Goal: Navigation & Orientation: Find specific page/section

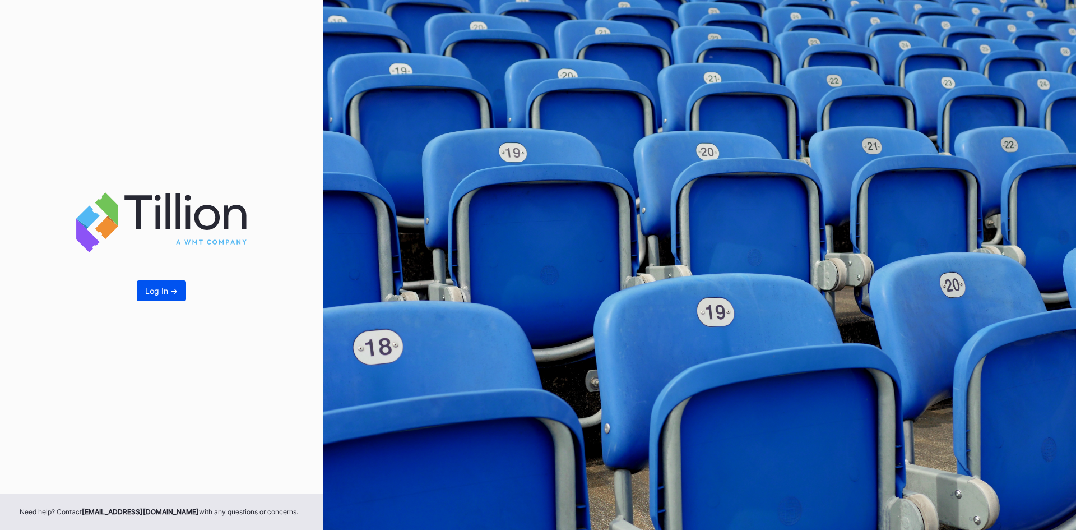
click at [169, 286] on div "Log In ->" at bounding box center [161, 291] width 32 height 10
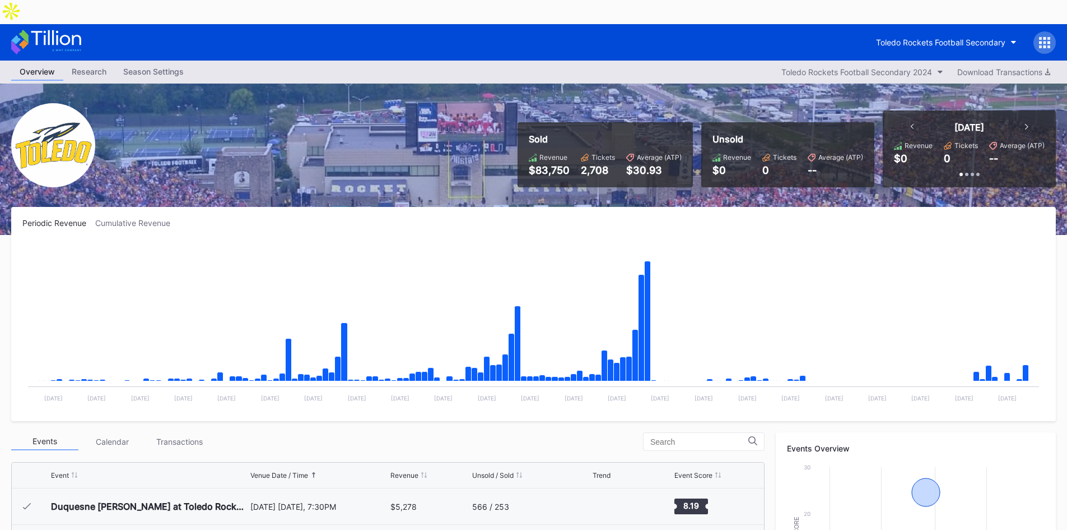
click at [869, 61] on div "Overview Research Season Settings Toledo Rockets Football Secondary 2024 Downlo…" at bounding box center [533, 72] width 1067 height 23
click at [869, 67] on div "Toledo Rockets Football Secondary 2024" at bounding box center [857, 72] width 151 height 10
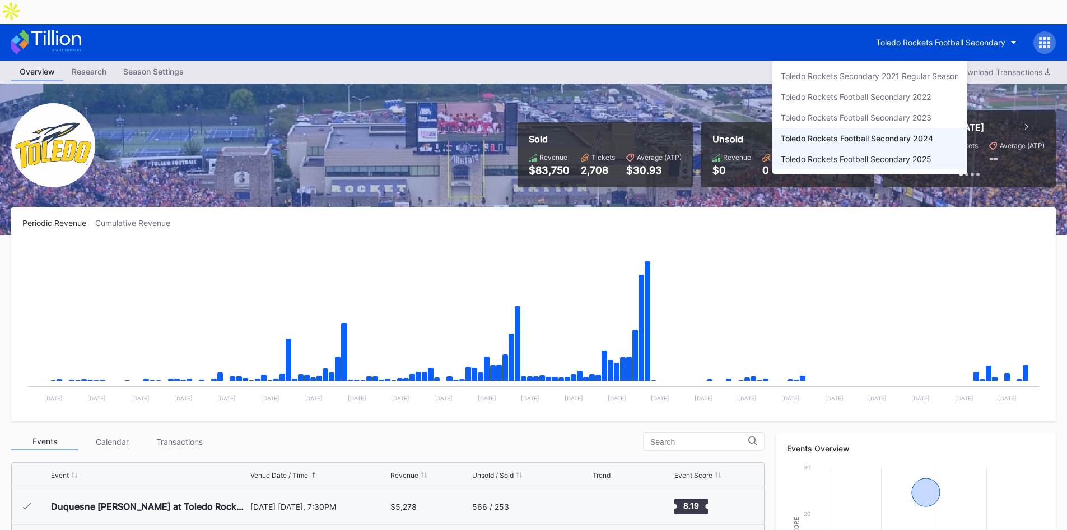
click at [869, 155] on div "Toledo Rockets Football Secondary 2025" at bounding box center [856, 159] width 151 height 10
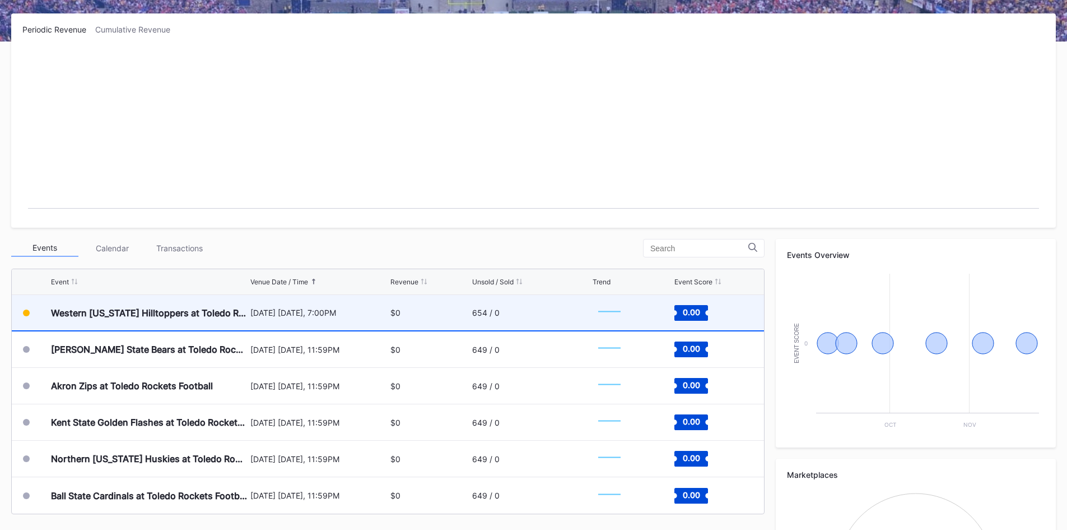
scroll to position [224, 0]
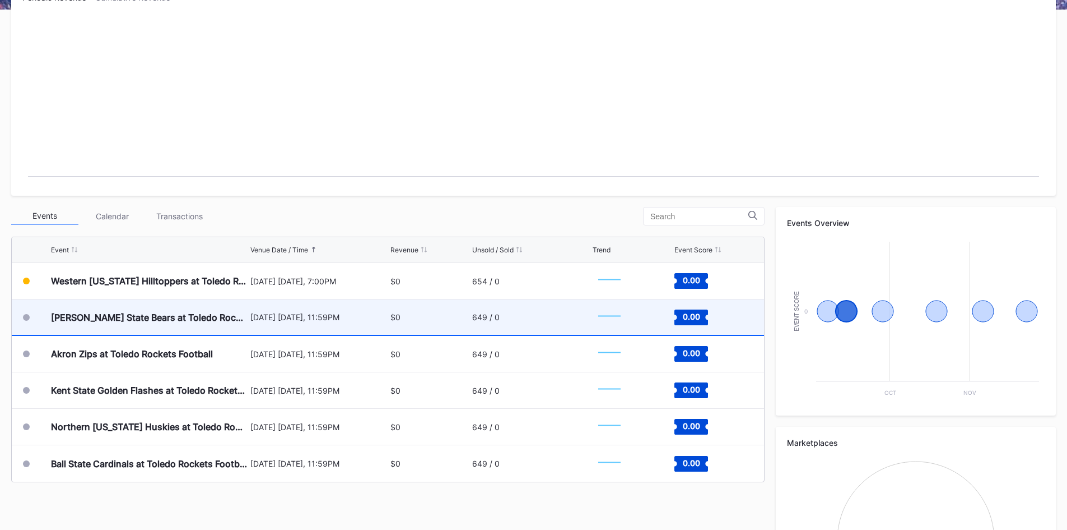
click at [26, 314] on div at bounding box center [26, 317] width 7 height 7
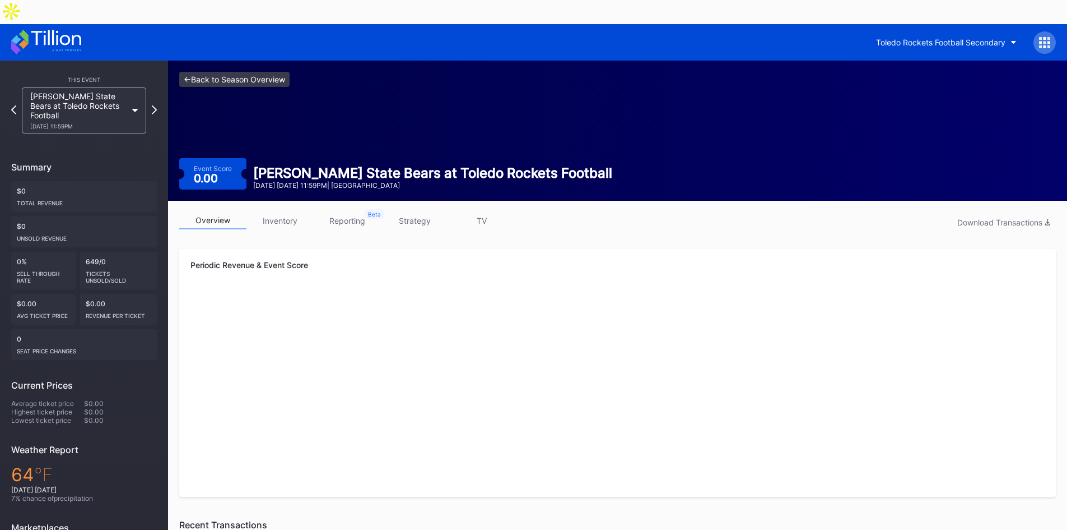
click at [193, 72] on link "<- Back to Season Overview" at bounding box center [234, 79] width 110 height 15
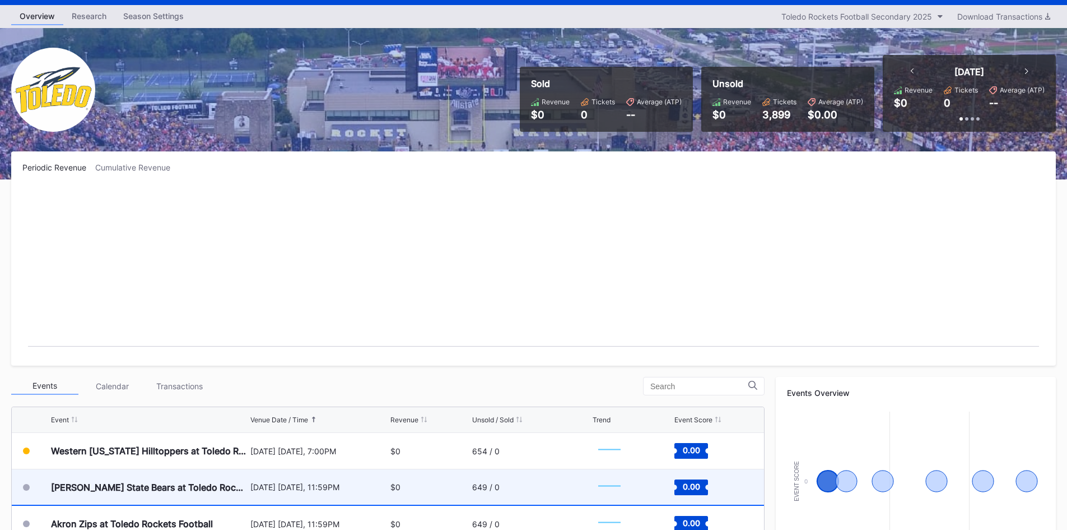
scroll to position [168, 0]
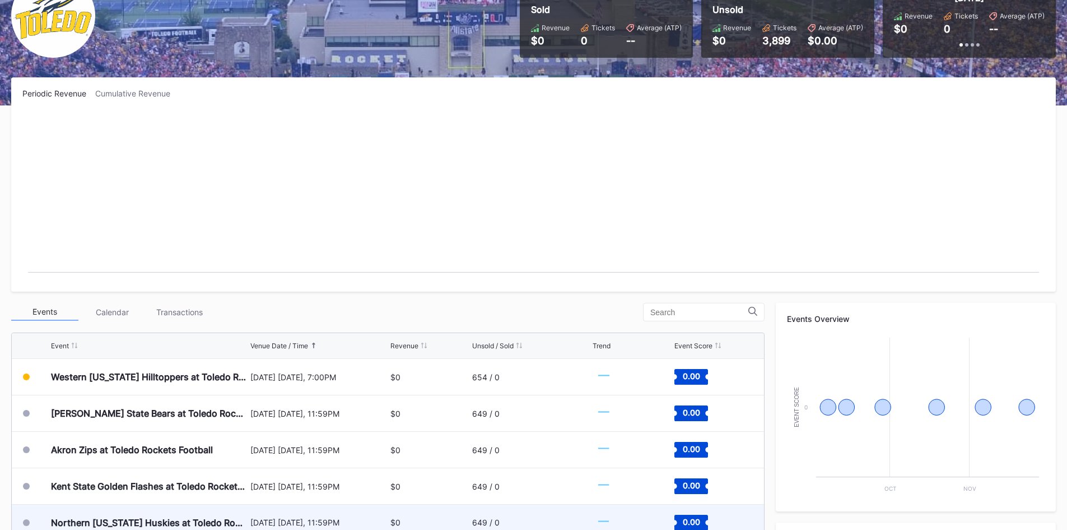
scroll to position [280, 0]
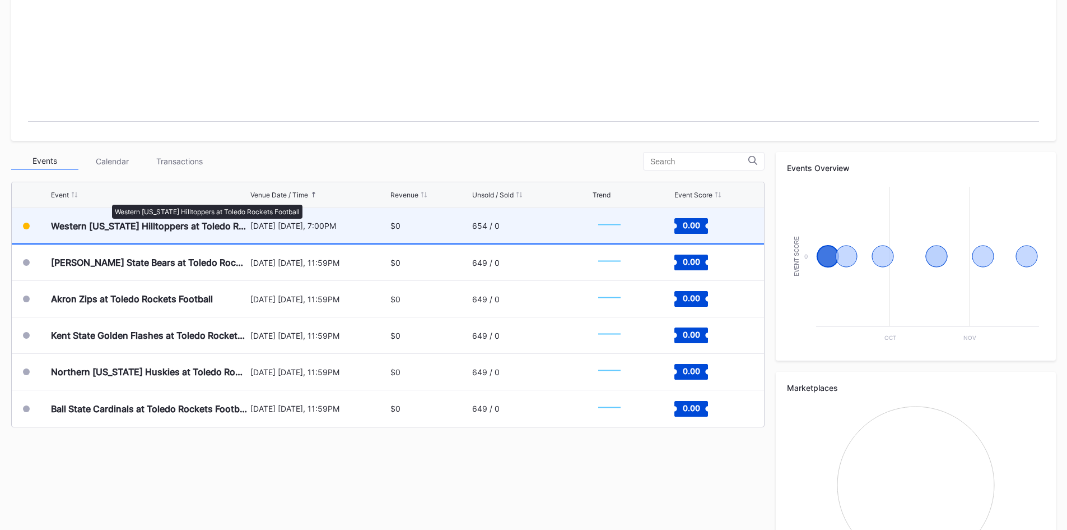
click at [106, 220] on div "Western [US_STATE] Hilltoppers at Toledo Rockets Football" at bounding box center [149, 225] width 197 height 11
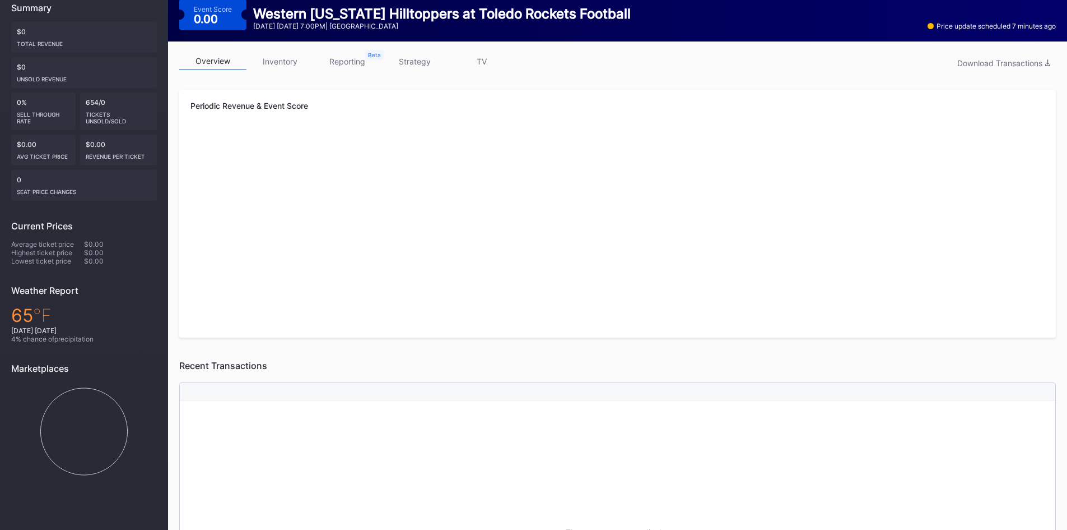
scroll to position [56, 0]
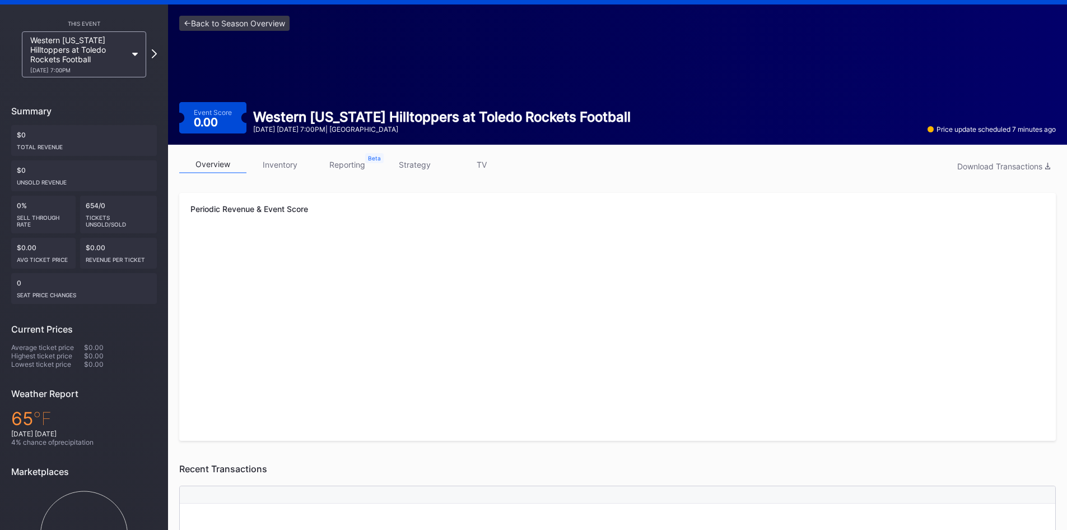
click at [282, 156] on link "inventory" at bounding box center [280, 164] width 67 height 17
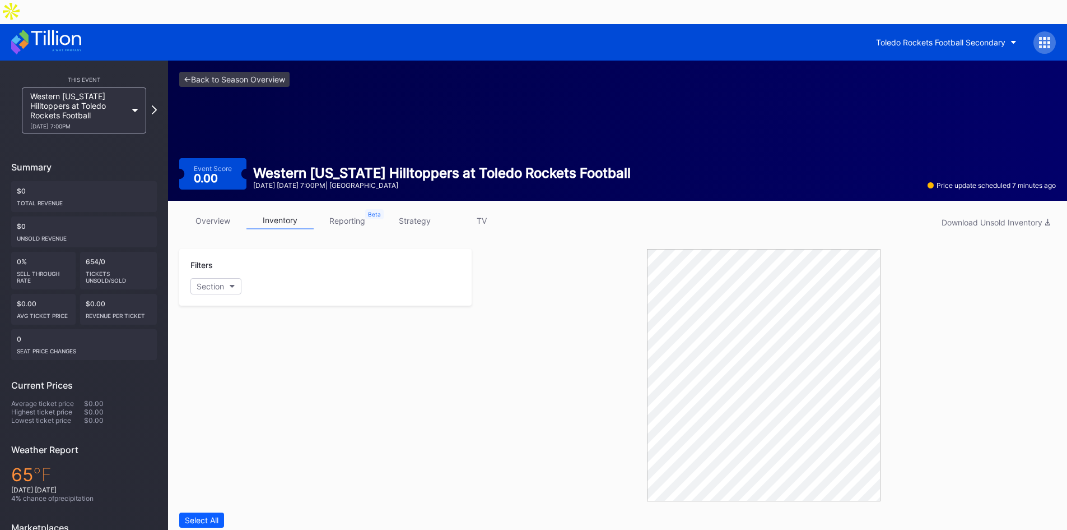
click at [349, 212] on link "reporting" at bounding box center [347, 220] width 67 height 17
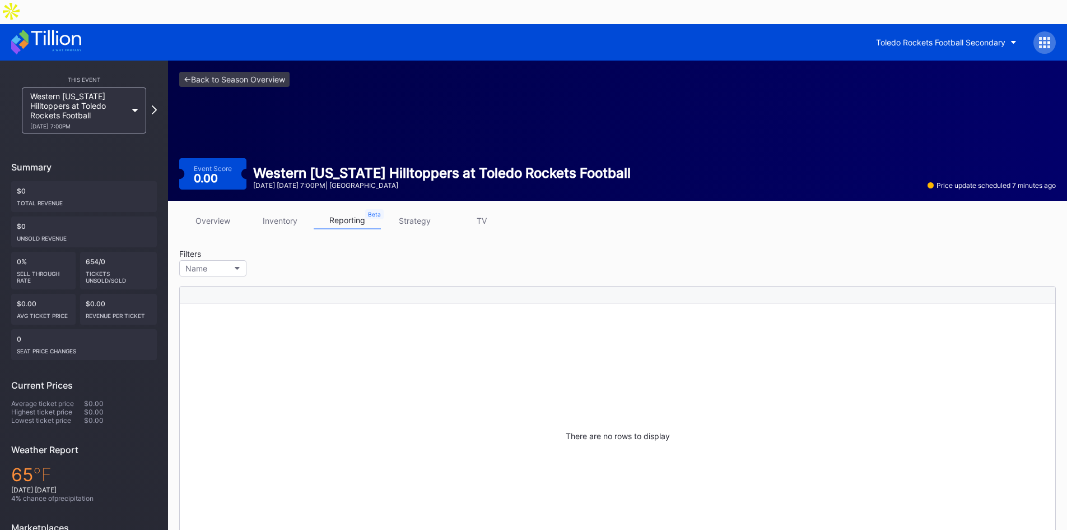
click at [281, 212] on link "inventory" at bounding box center [280, 220] width 67 height 17
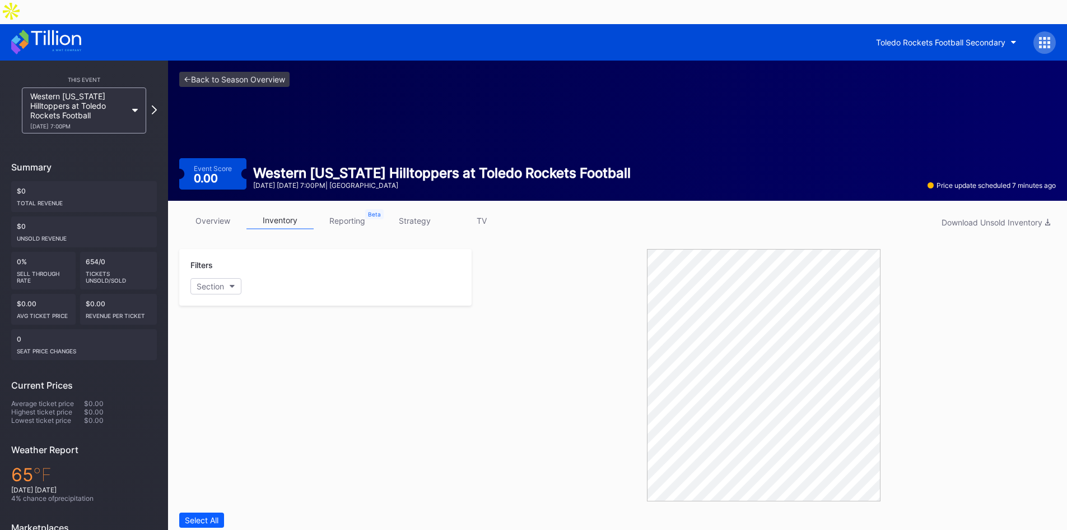
click at [210, 212] on link "overview" at bounding box center [212, 220] width 67 height 17
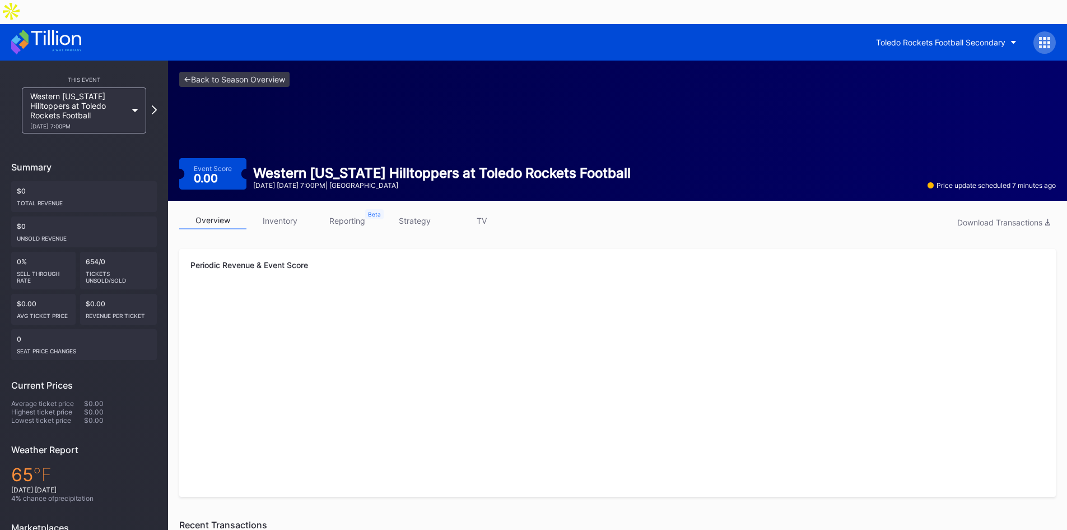
click at [286, 212] on link "inventory" at bounding box center [280, 220] width 67 height 17
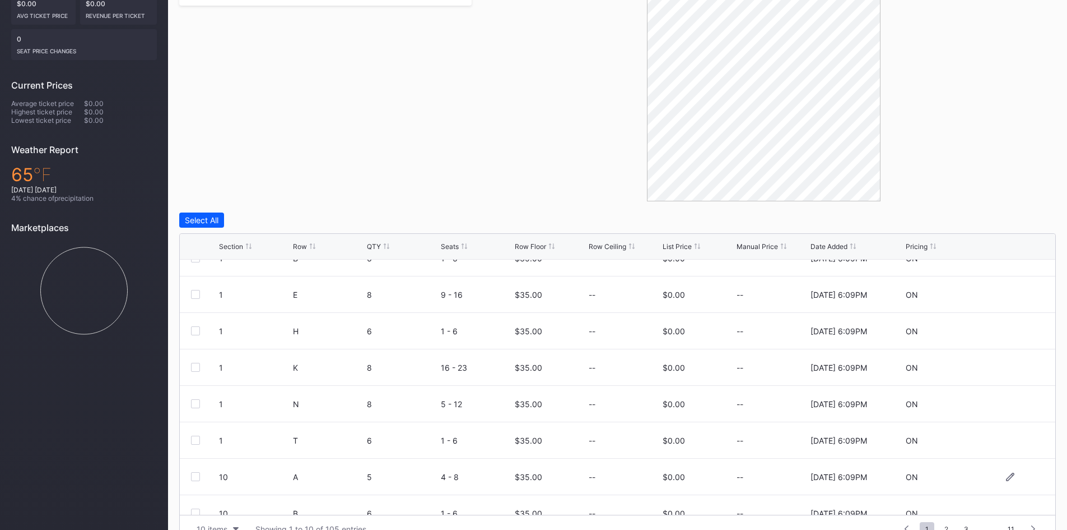
scroll to position [109, 0]
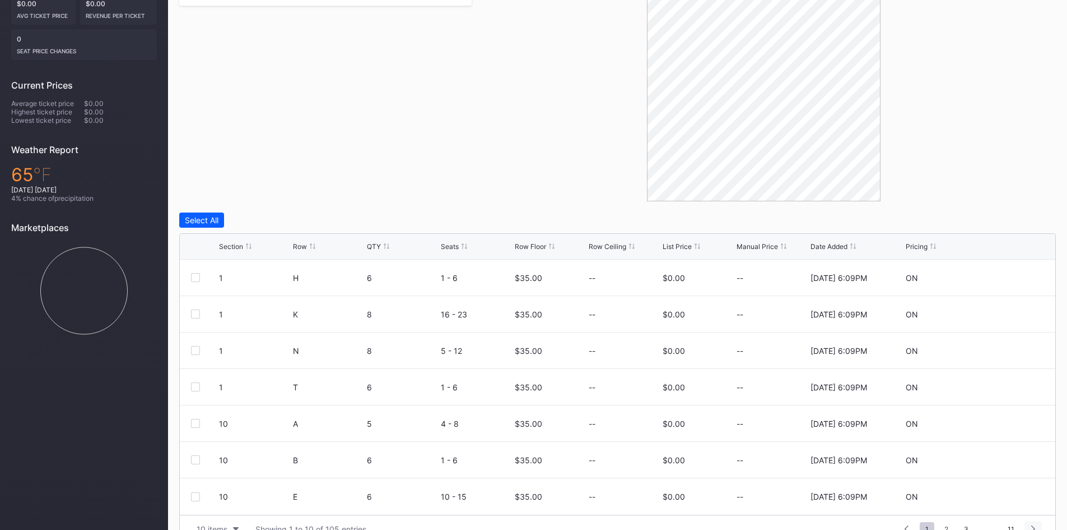
click at [1034, 525] on icon at bounding box center [1034, 528] width 4 height 7
click at [1030, 521] on div at bounding box center [1033, 529] width 17 height 16
click at [1035, 525] on icon at bounding box center [1034, 528] width 4 height 7
click at [1034, 525] on icon at bounding box center [1034, 528] width 4 height 7
click at [1031, 521] on div at bounding box center [1033, 529] width 17 height 16
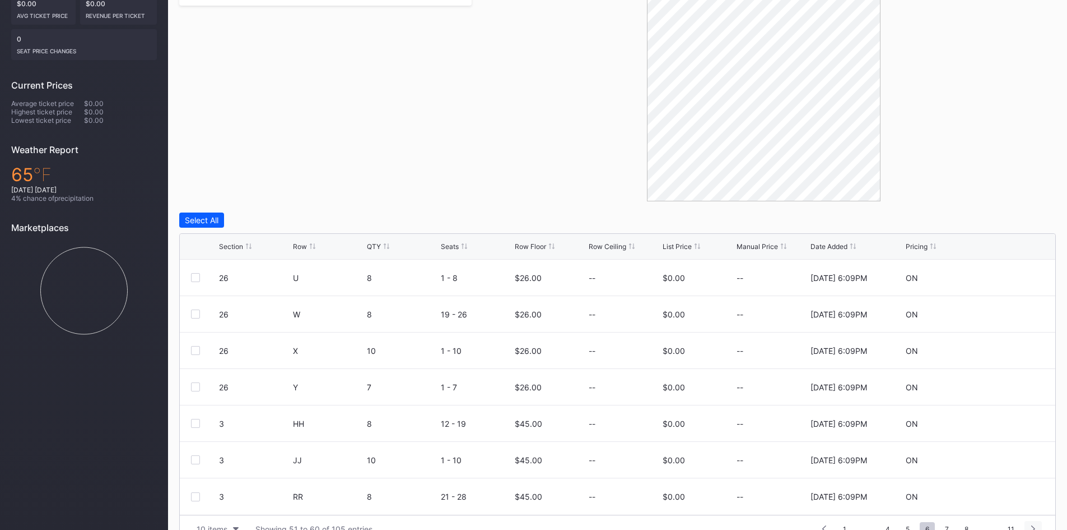
click at [1034, 525] on icon at bounding box center [1034, 528] width 4 height 7
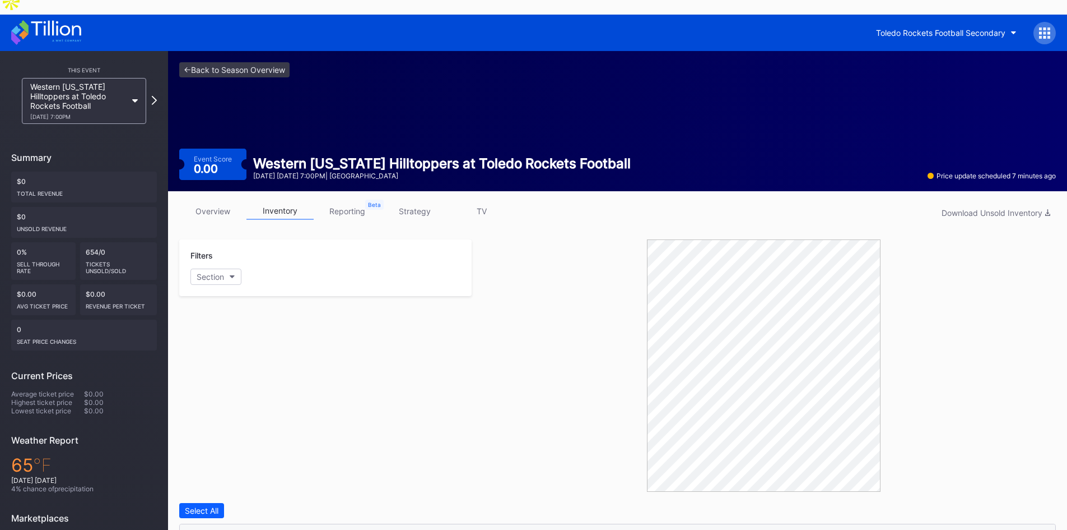
scroll to position [0, 0]
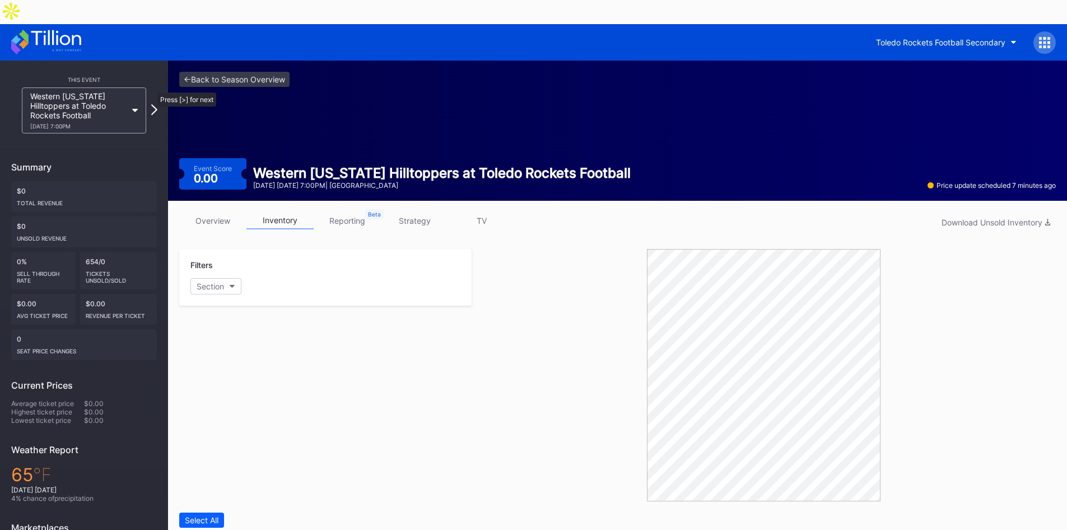
click at [152, 104] on icon at bounding box center [154, 109] width 6 height 11
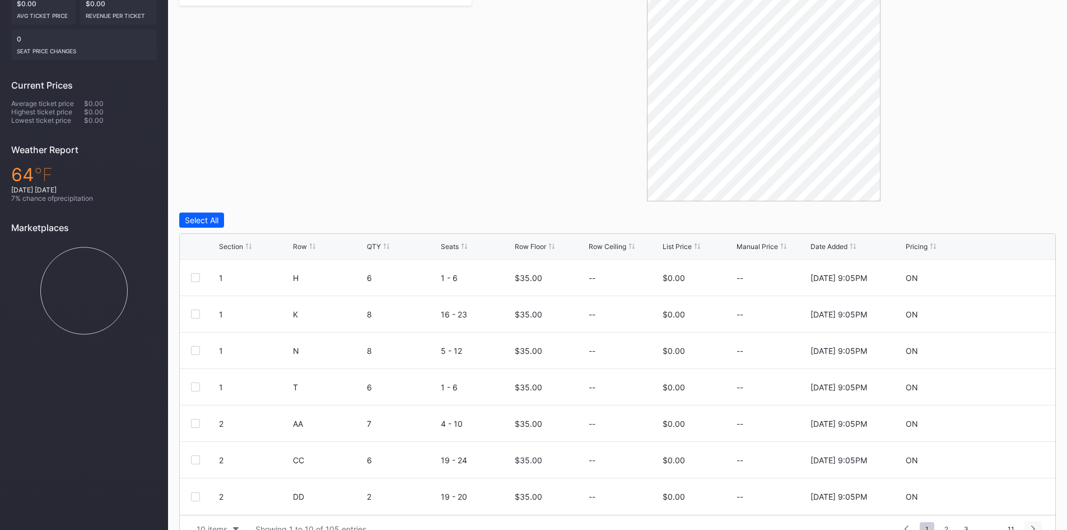
click at [1037, 521] on div at bounding box center [1033, 529] width 17 height 16
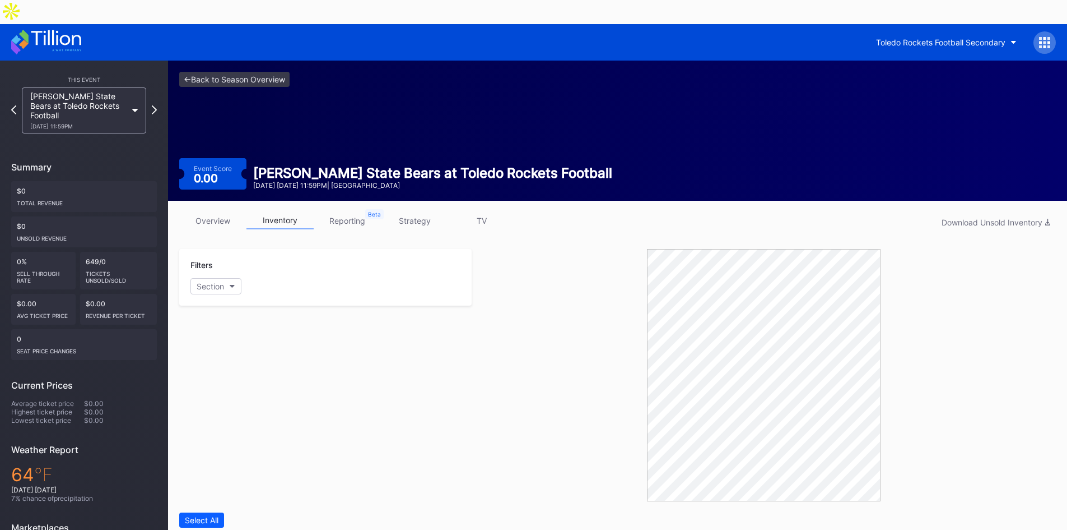
click at [208, 212] on link "overview" at bounding box center [212, 220] width 67 height 17
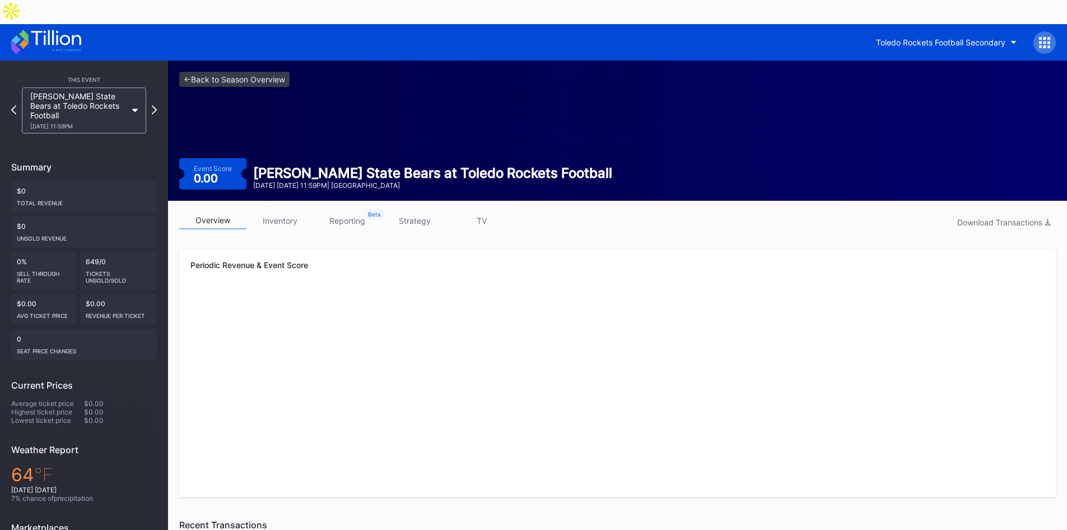
click at [288, 212] on link "inventory" at bounding box center [280, 220] width 67 height 17
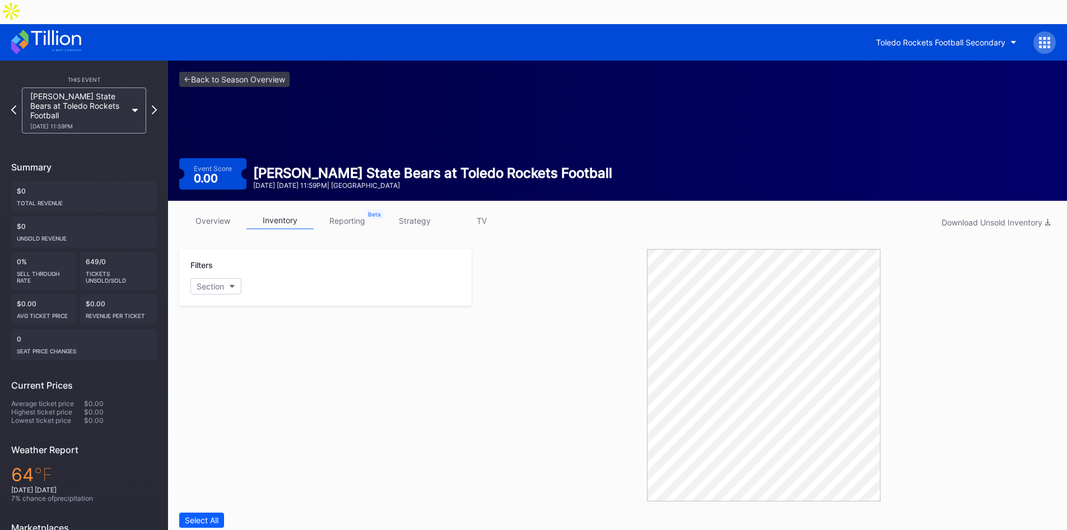
click at [345, 212] on link "reporting" at bounding box center [347, 220] width 67 height 17
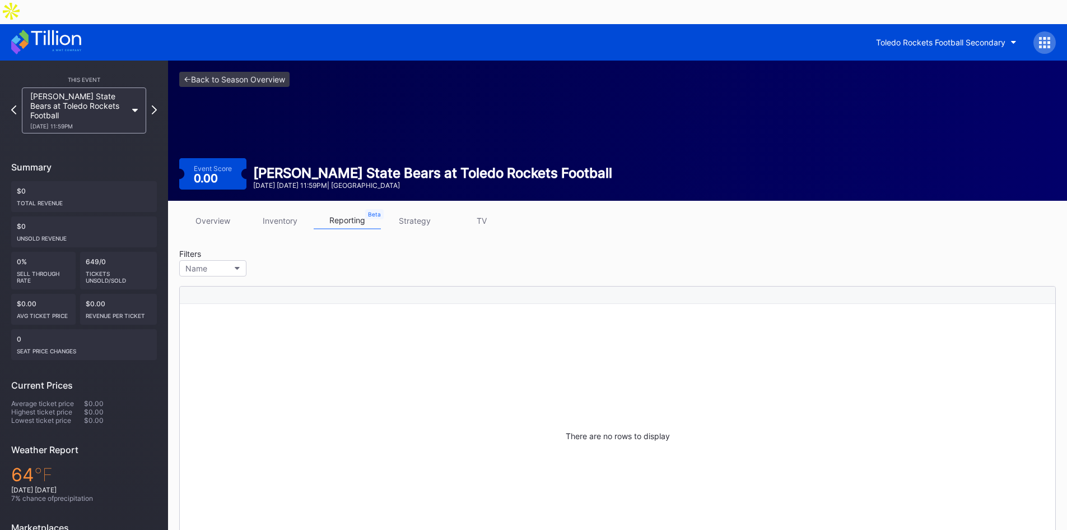
click at [417, 212] on link "strategy" at bounding box center [414, 220] width 67 height 17
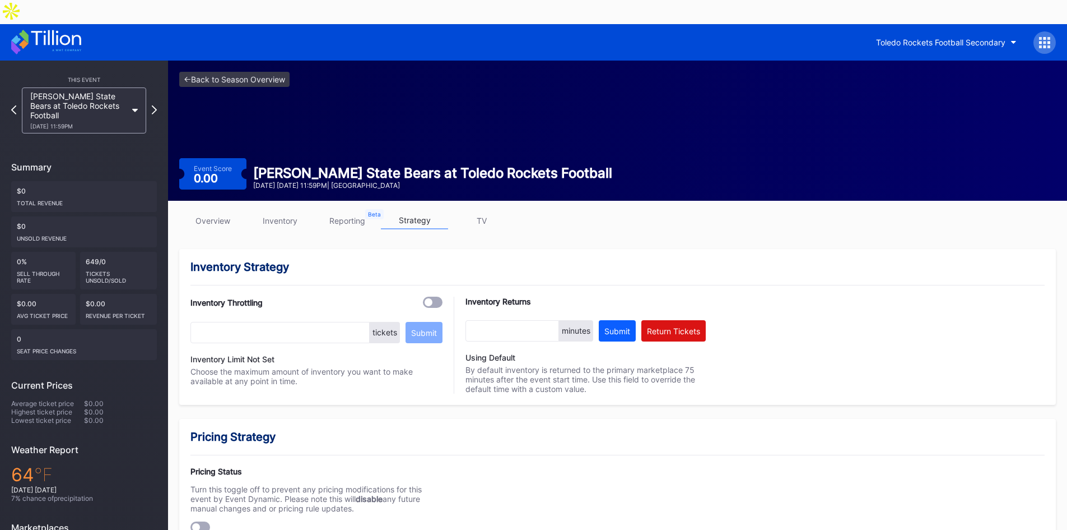
click at [485, 212] on link "TV" at bounding box center [481, 220] width 67 height 17
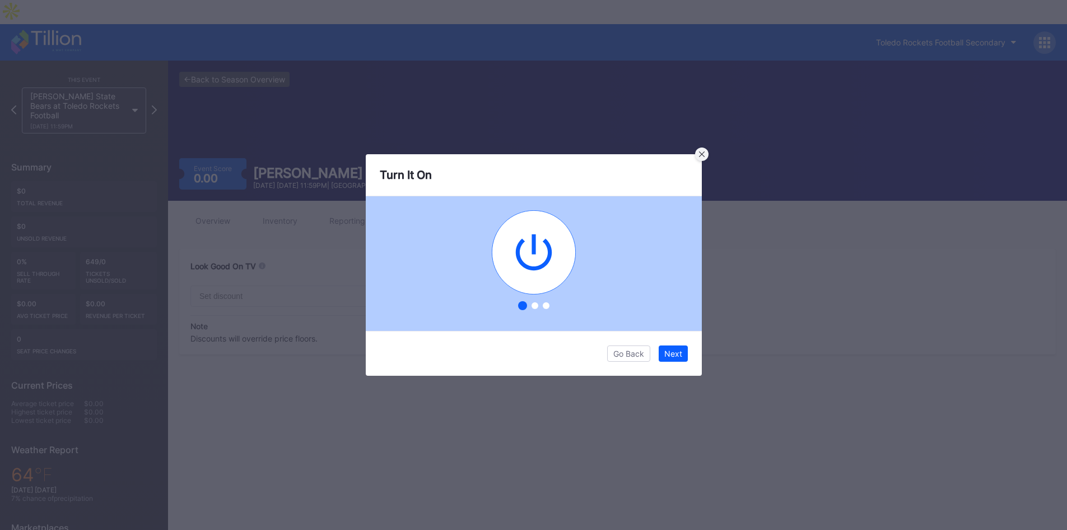
click at [707, 155] on div at bounding box center [701, 153] width 13 height 13
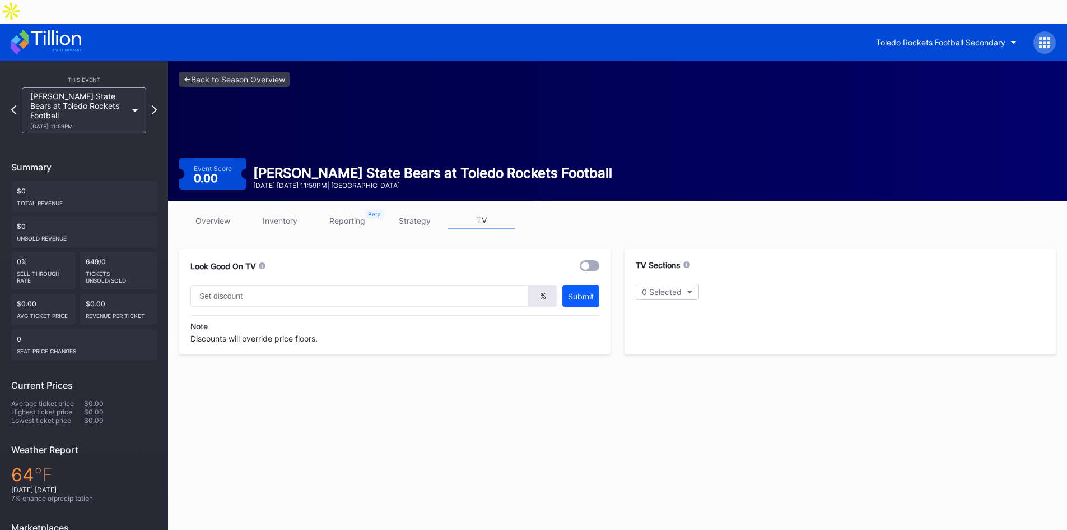
click at [424, 212] on link "strategy" at bounding box center [414, 220] width 67 height 17
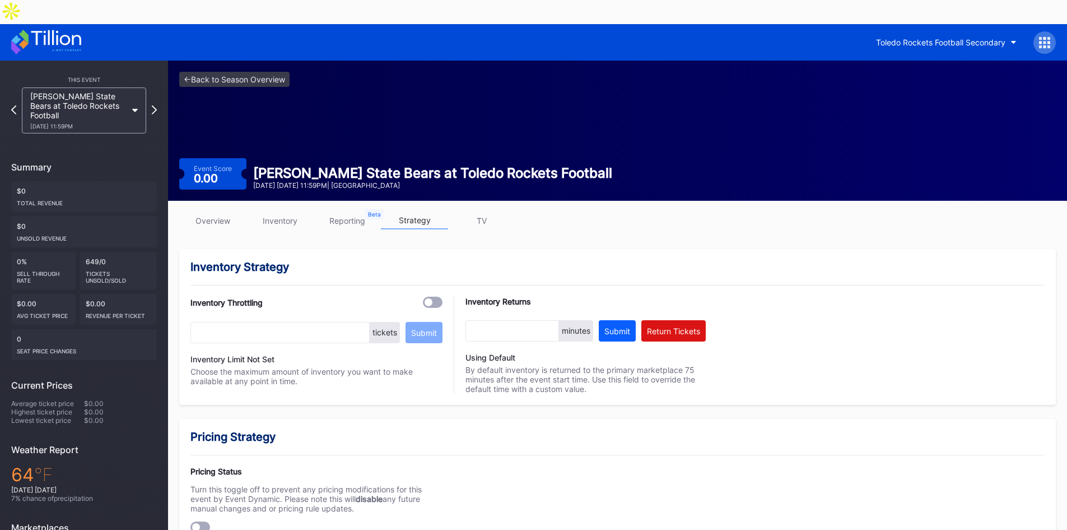
click at [467, 212] on link "TV" at bounding box center [481, 220] width 67 height 17
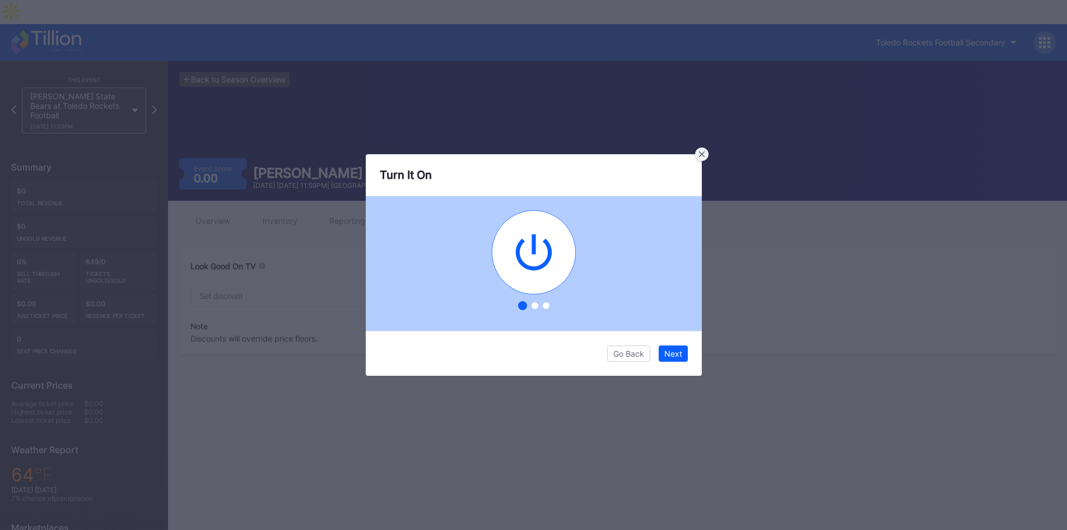
click at [707, 151] on div at bounding box center [701, 153] width 13 height 13
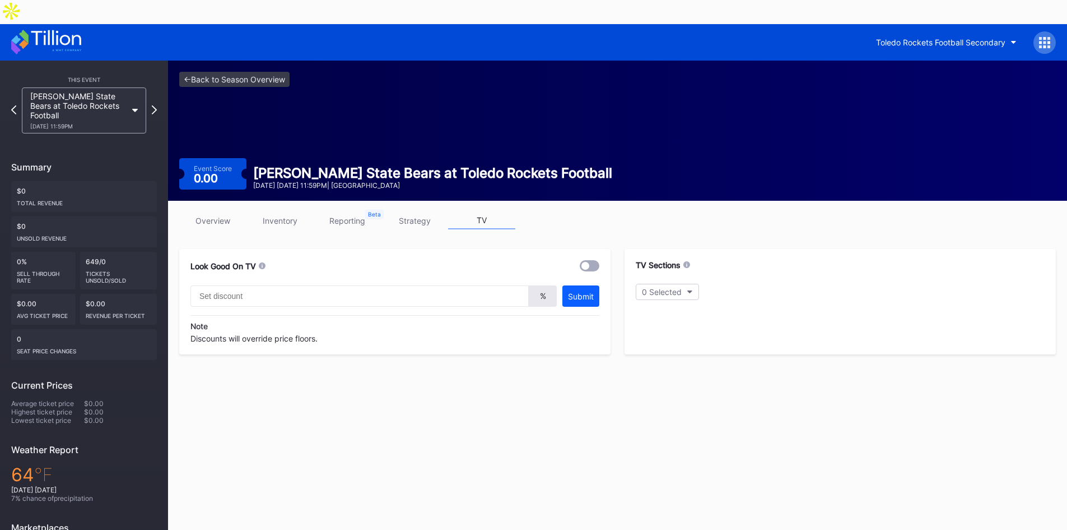
click at [412, 212] on link "strategy" at bounding box center [414, 220] width 67 height 17
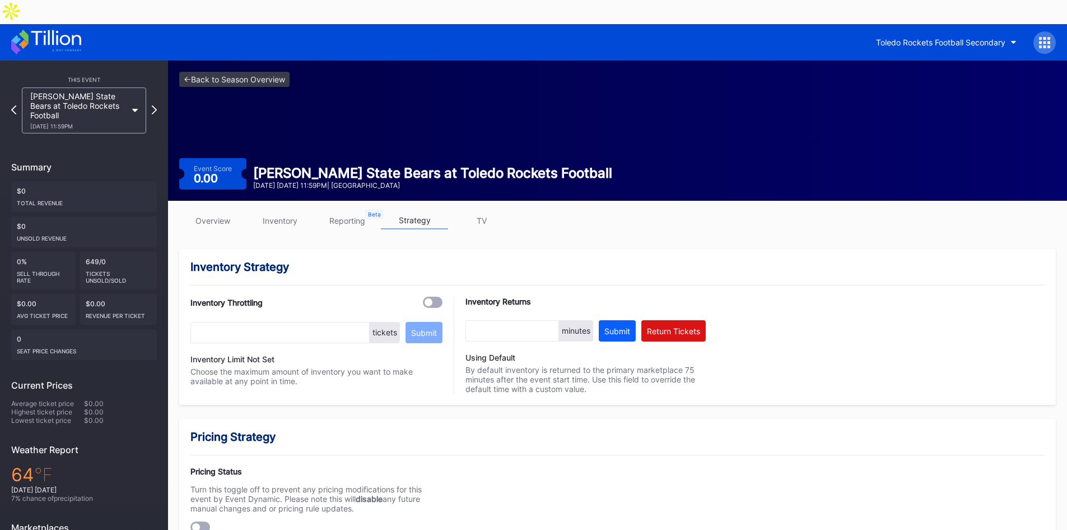
click at [330, 212] on link "reporting" at bounding box center [347, 220] width 67 height 17
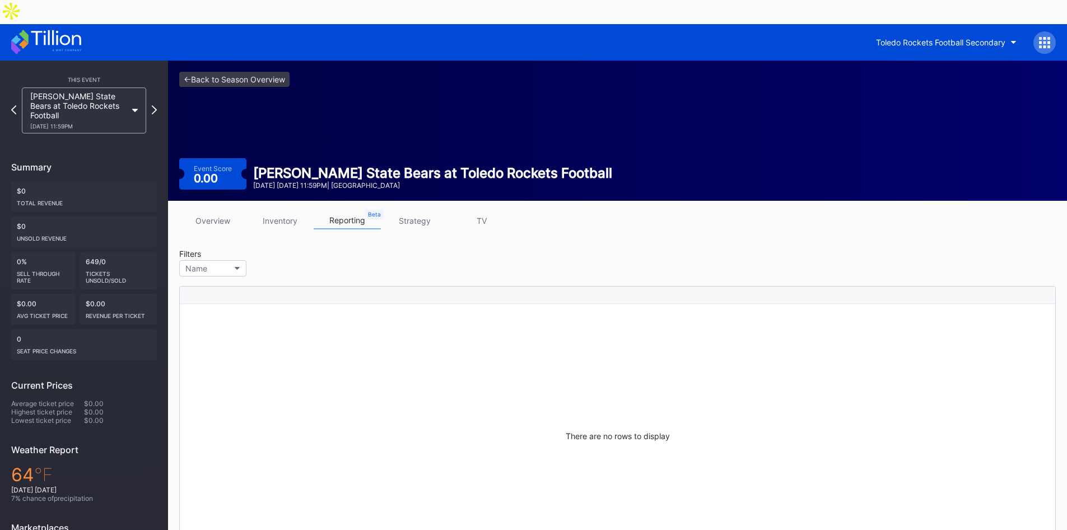
click at [224, 212] on link "overview" at bounding box center [212, 220] width 67 height 17
click at [282, 212] on link "inventory" at bounding box center [280, 220] width 67 height 17
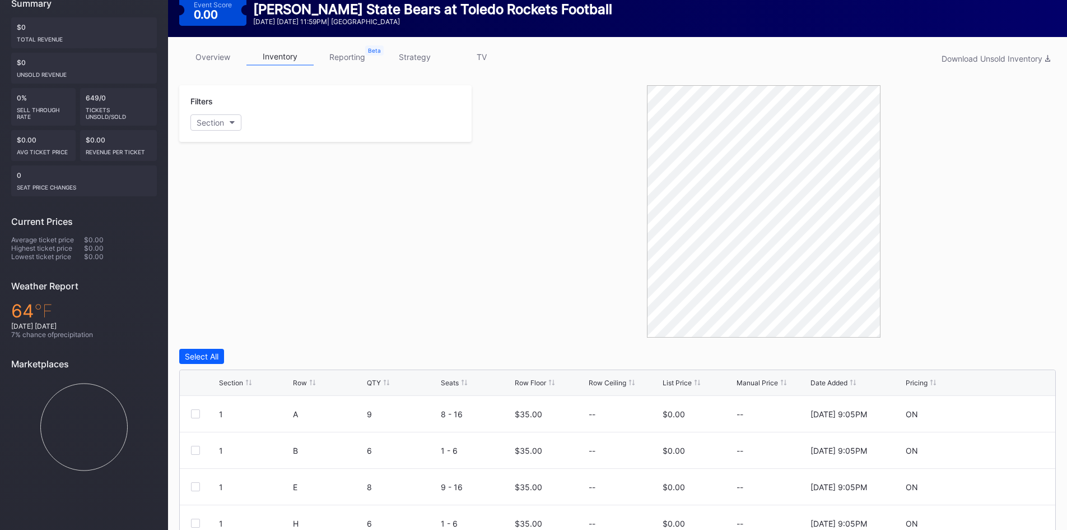
scroll to position [56, 0]
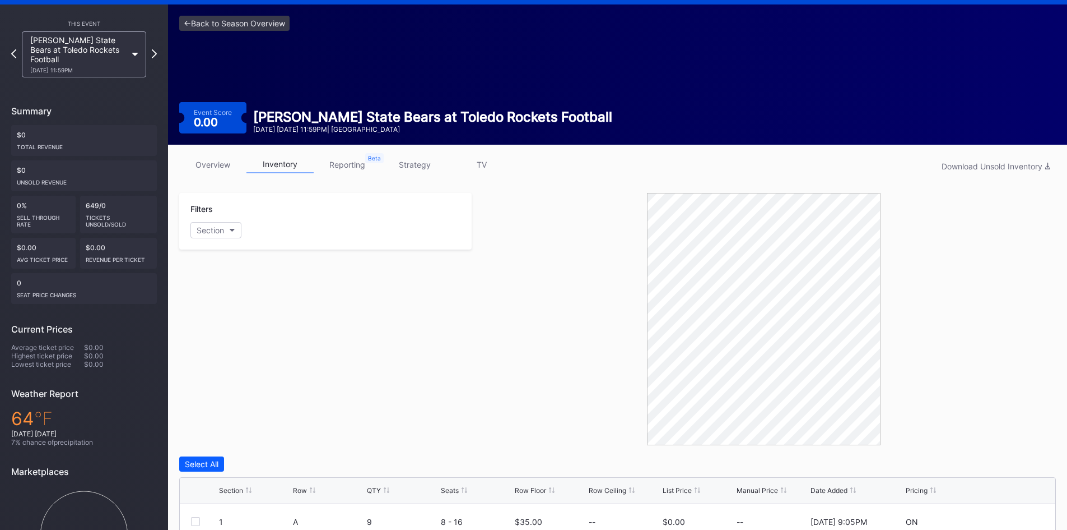
click at [206, 156] on link "overview" at bounding box center [212, 164] width 67 height 17
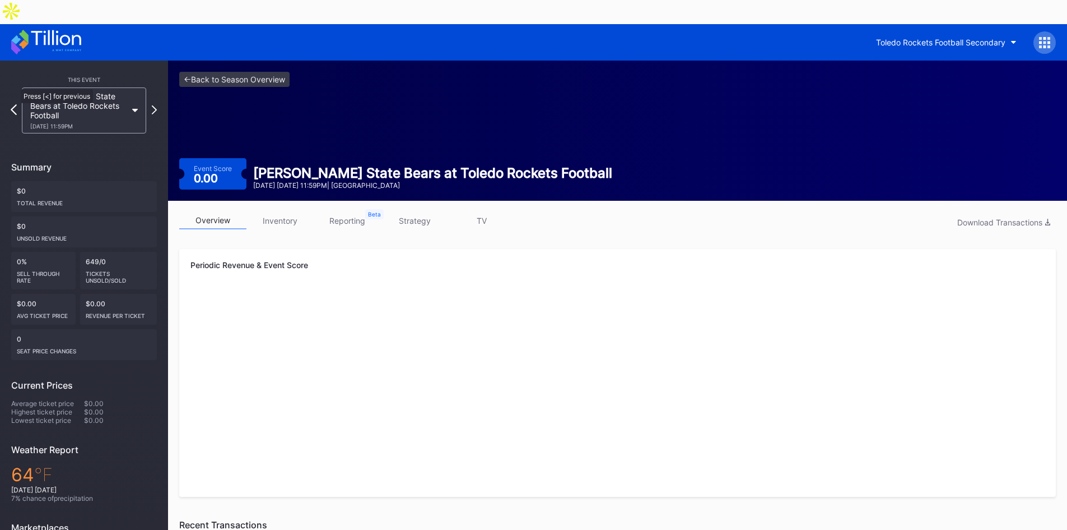
click at [15, 104] on icon at bounding box center [14, 109] width 6 height 11
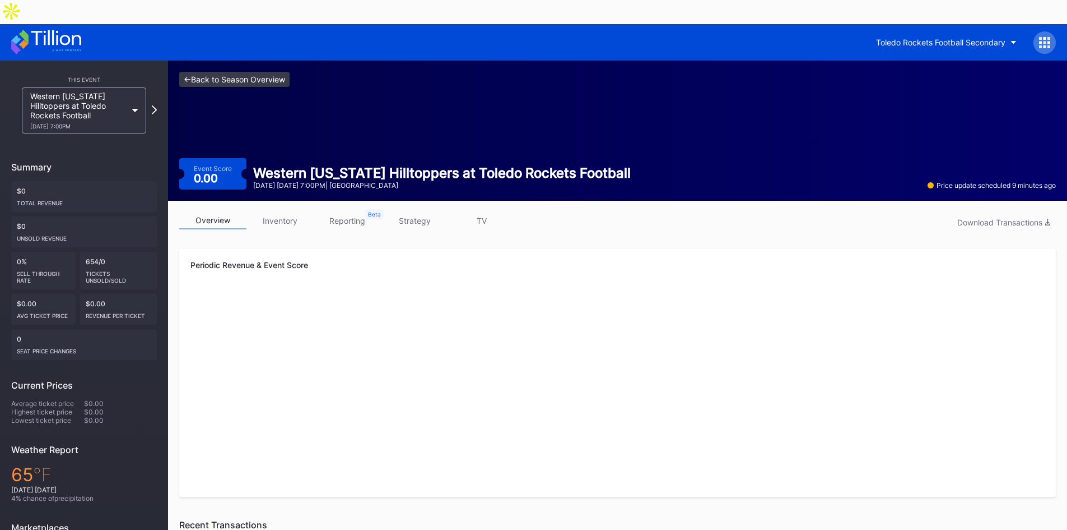
click at [201, 72] on link "<- Back to Season Overview" at bounding box center [234, 79] width 110 height 15
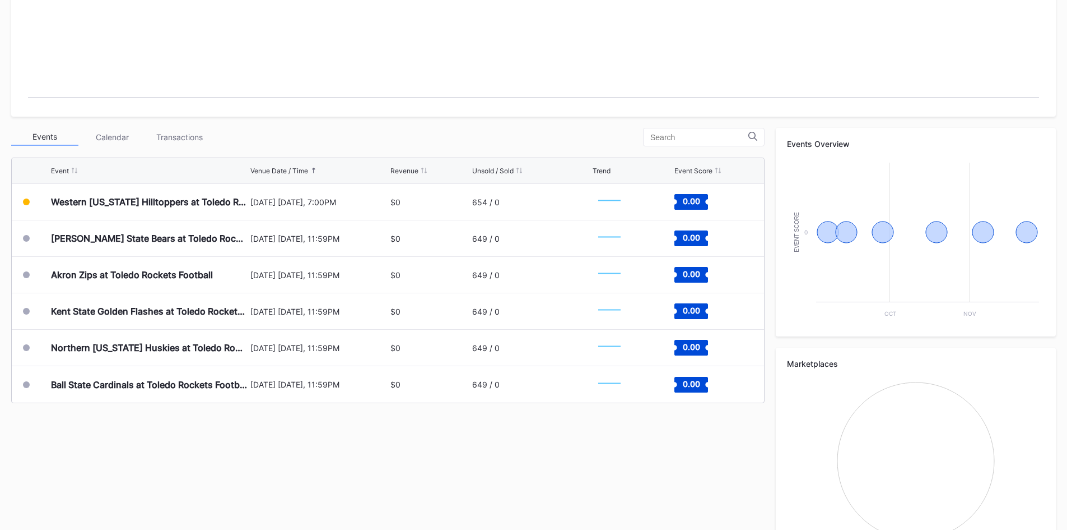
scroll to position [318, 0]
